Goal: Task Accomplishment & Management: Use online tool/utility

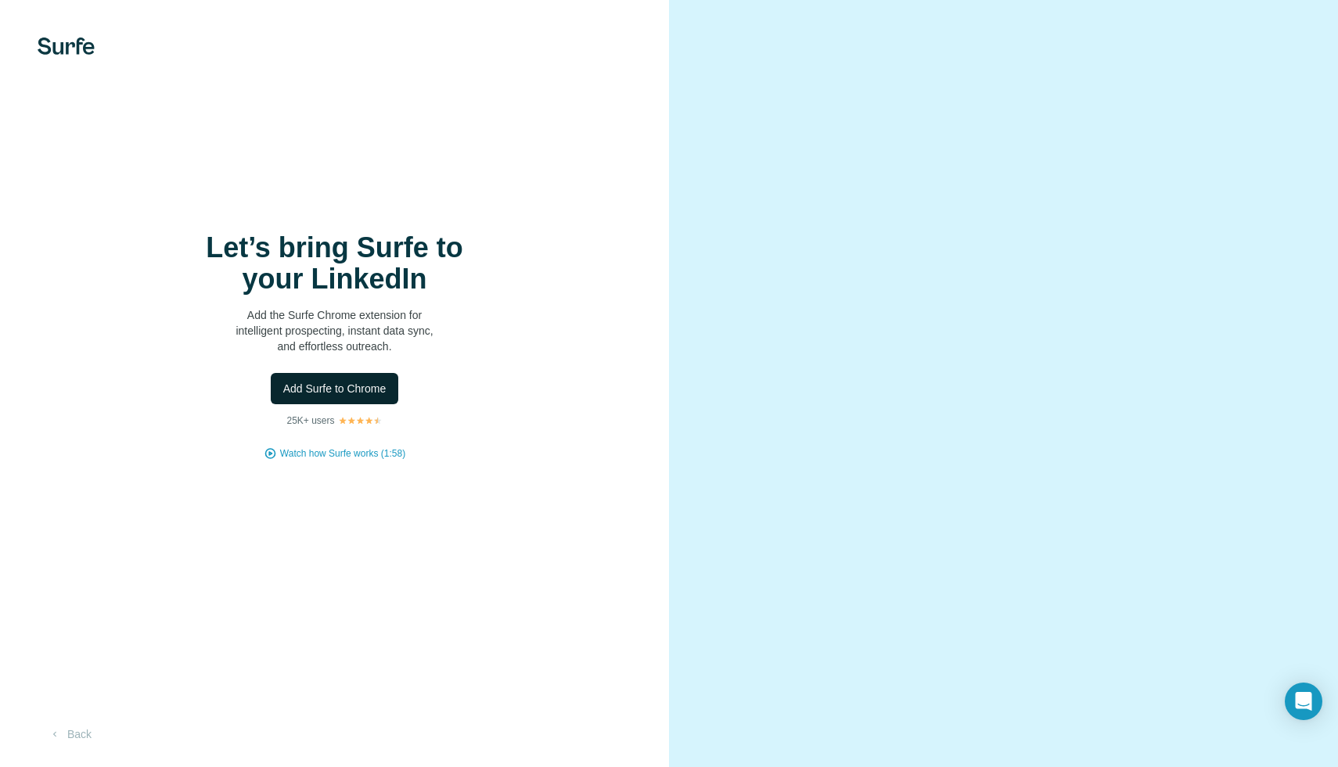
click at [380, 390] on span "Add Surfe to Chrome" at bounding box center [334, 389] width 103 height 16
